Goal: Find specific page/section: Find specific page/section

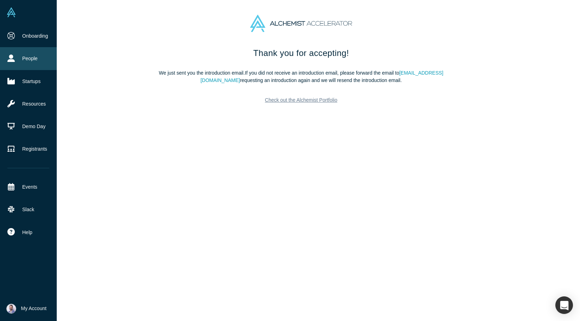
click at [19, 63] on link "People" at bounding box center [28, 58] width 57 height 23
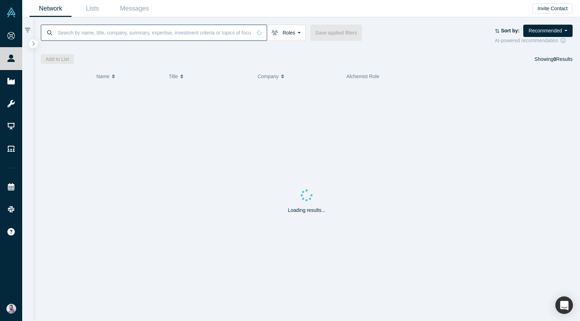
click at [99, 37] on input at bounding box center [154, 32] width 195 height 17
paste input "[PERSON_NAME] [PERSON_NAME]"
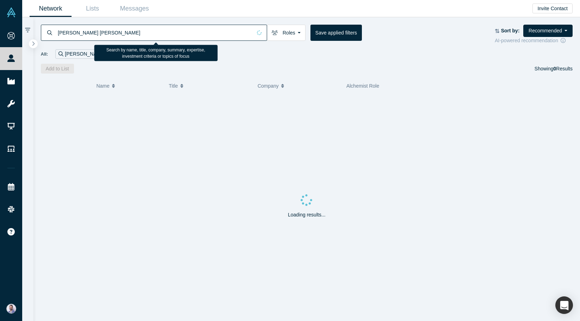
type input "[PERSON_NAME] [PERSON_NAME]"
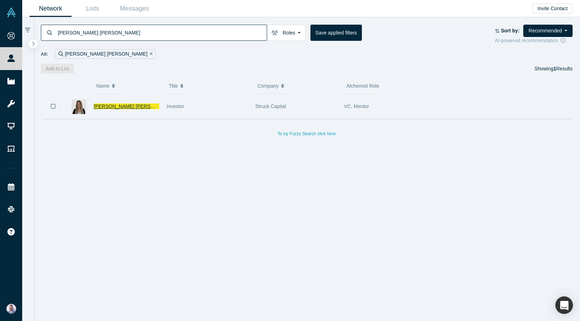
click at [176, 107] on span "Buraya" at bounding box center [184, 107] width 16 height 6
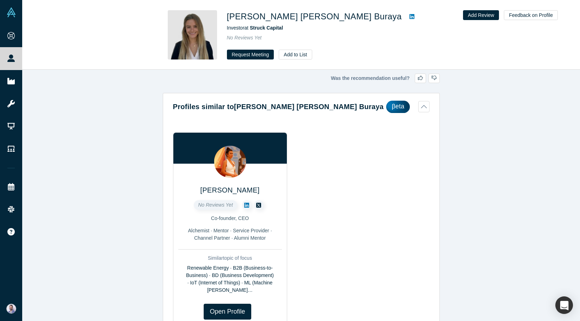
click at [410, 15] on icon at bounding box center [412, 16] width 5 height 5
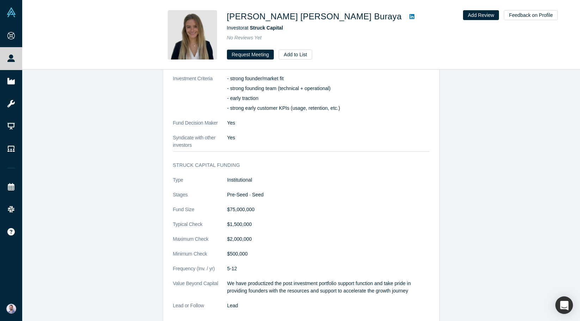
scroll to position [661, 0]
